Goal: Find specific page/section: Find specific page/section

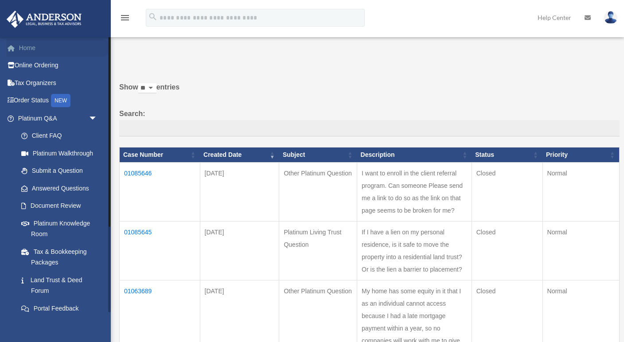
click at [32, 50] on link "Home" at bounding box center [58, 48] width 105 height 18
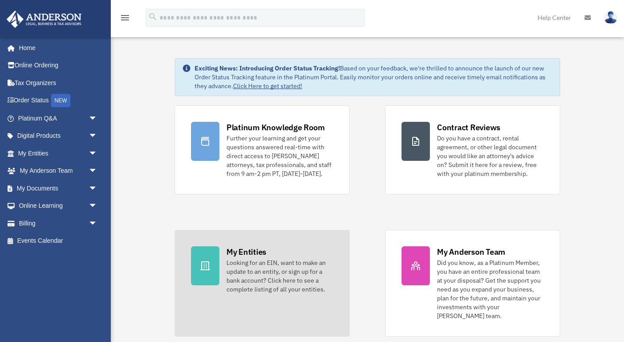
click at [220, 250] on link "My Entities Looking for an EIN, want to make an update to an entity, or sign up…" at bounding box center [262, 283] width 175 height 107
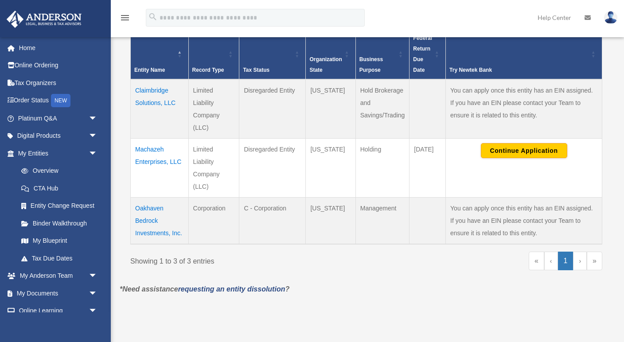
scroll to position [194, 0]
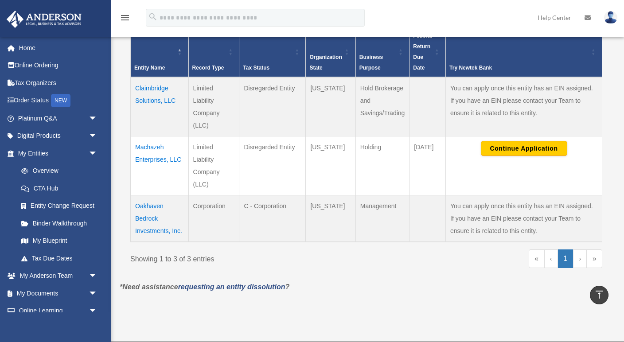
click at [152, 97] on td "Claimbridge Solutions, LLC" at bounding box center [160, 106] width 58 height 59
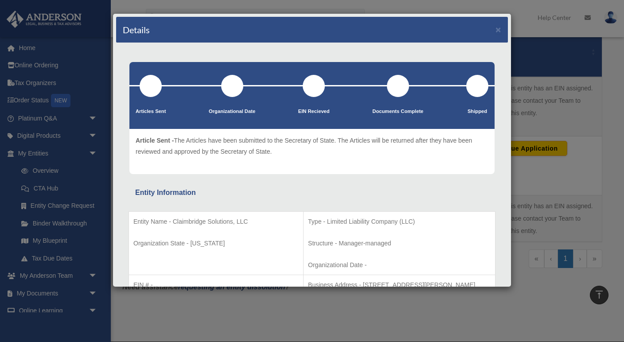
scroll to position [0, 0]
click at [499, 29] on button "×" at bounding box center [498, 29] width 6 height 9
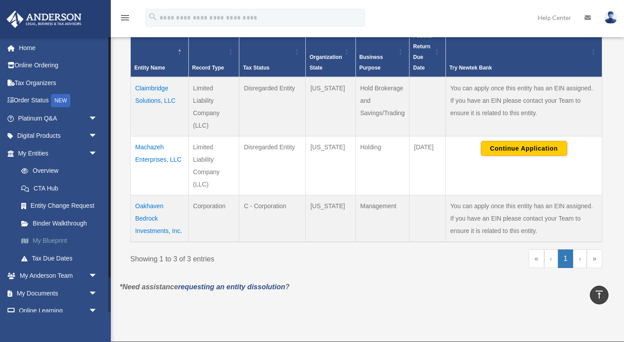
click at [54, 237] on link "My Blueprint" at bounding box center [61, 241] width 98 height 18
